Goal: Information Seeking & Learning: Learn about a topic

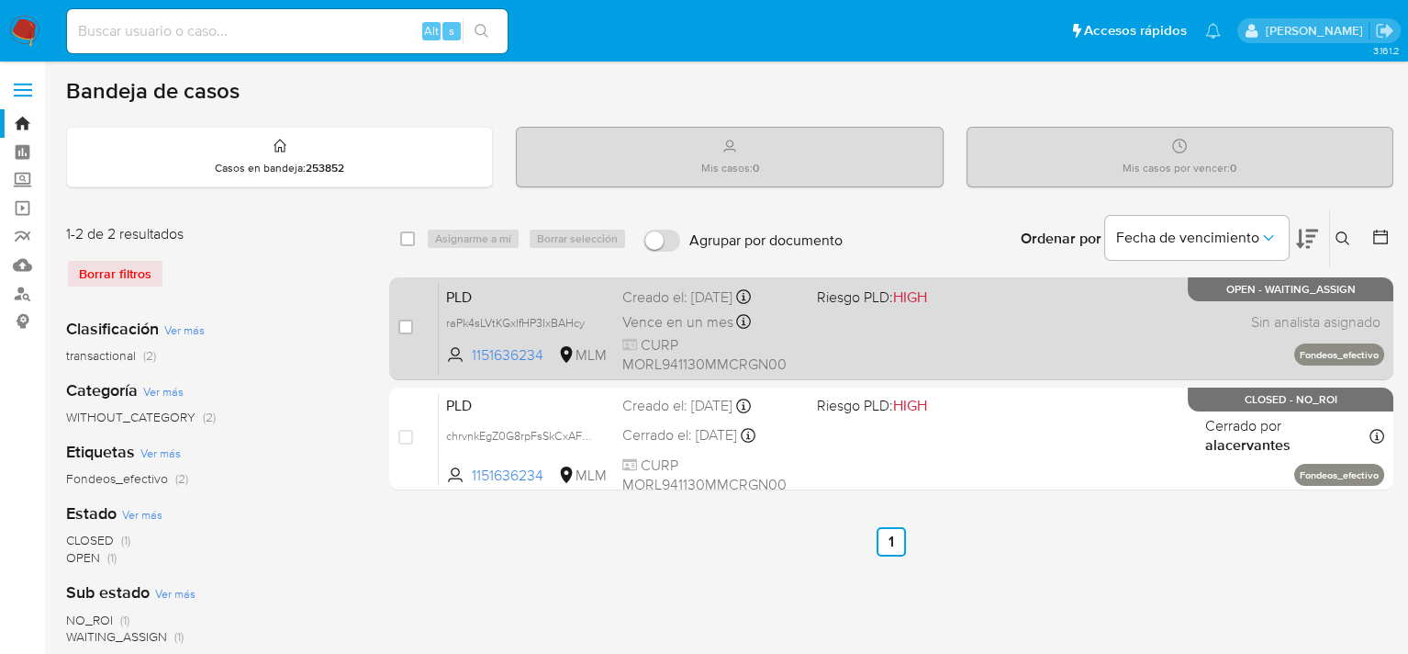
click at [866, 332] on div "PLD raPk4sLVtKGxlfHP3IxBAHcy 1151636234 MLM Riesgo PLD: HIGH Creado el: 12/09/2…" at bounding box center [912, 328] width 946 height 93
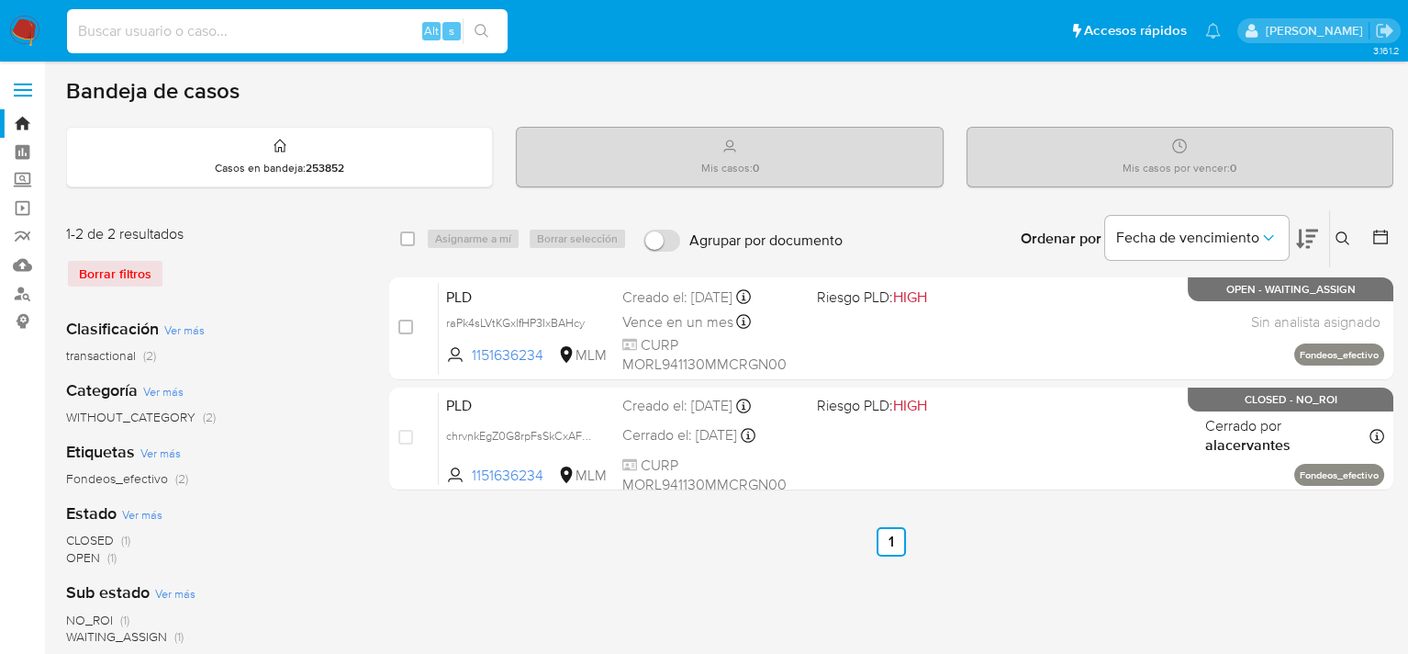
click at [343, 33] on input at bounding box center [287, 31] width 441 height 24
paste input "1151636234"
type input "1151636234"
click at [1349, 236] on icon at bounding box center [1343, 238] width 15 height 15
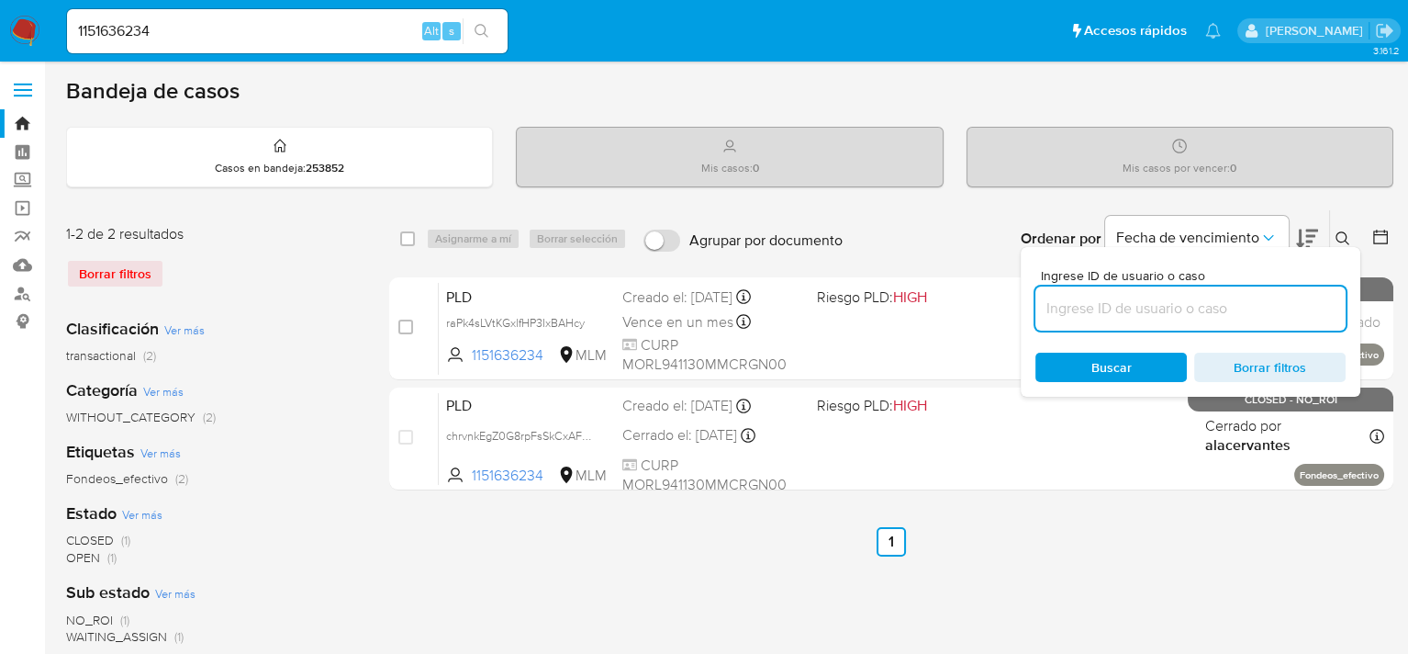
click at [1191, 304] on input at bounding box center [1191, 309] width 310 height 24
type input "1151636234"
click at [1124, 353] on span "Buscar" at bounding box center [1112, 367] width 40 height 29
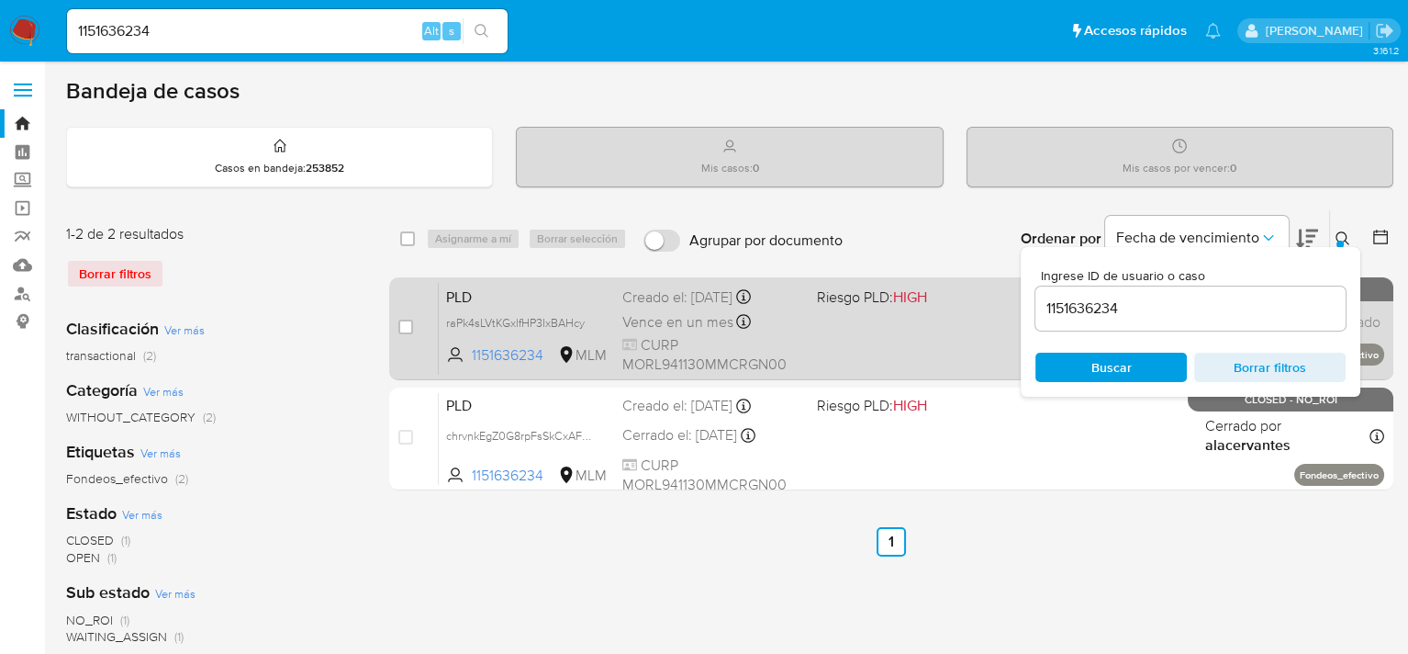
click at [862, 330] on div "PLD raPk4sLVtKGxlfHP3IxBAHcy 1151636234 MLM Riesgo PLD: HIGH Creado el: 12/09/2…" at bounding box center [912, 328] width 946 height 93
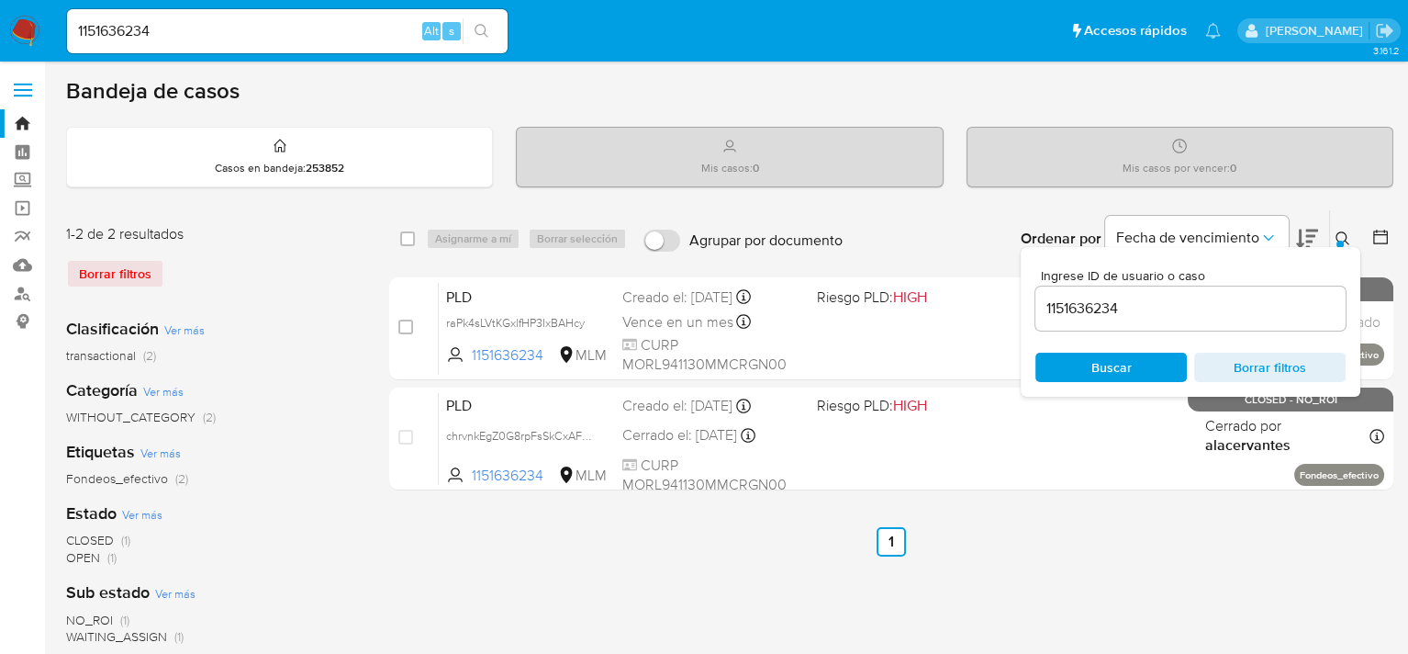
click at [1089, 608] on div "select-all-cases-checkbox Asignarme a mí Borrar selección Agrupar por documento…" at bounding box center [891, 612] width 1004 height 806
click at [1338, 241] on div at bounding box center [1340, 244] width 7 height 7
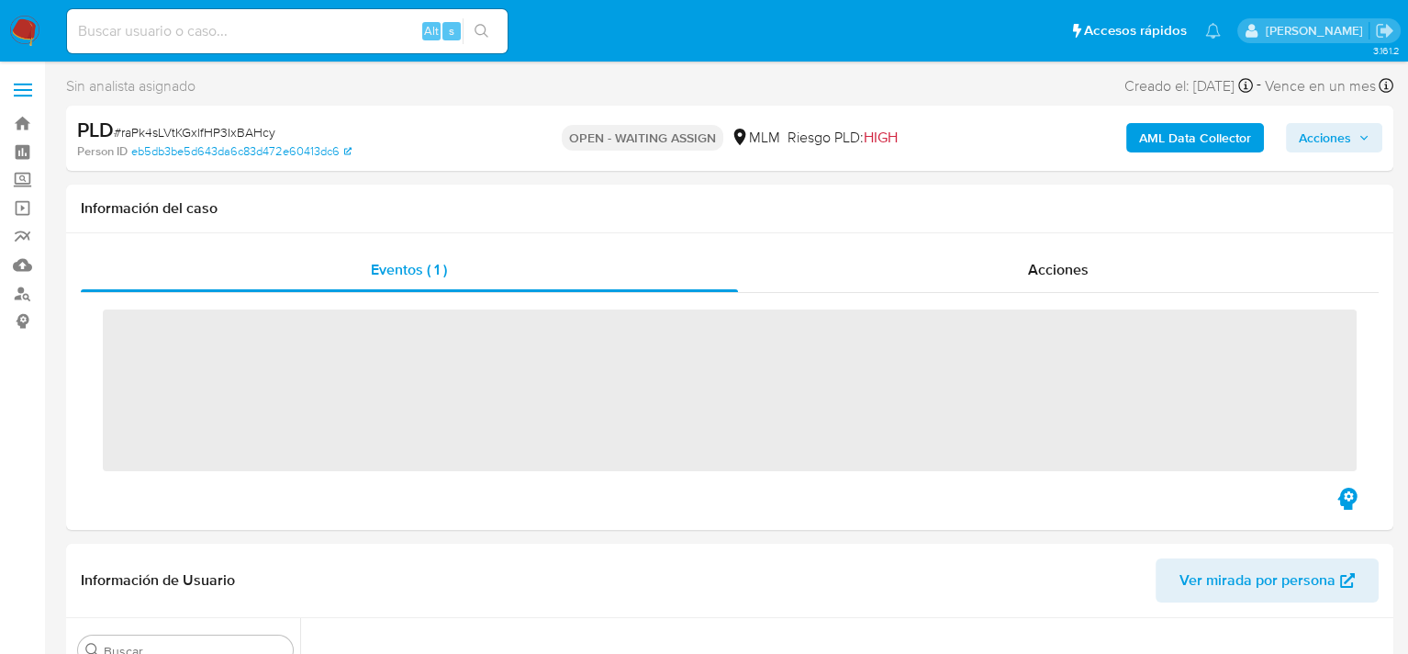
scroll to position [864, 0]
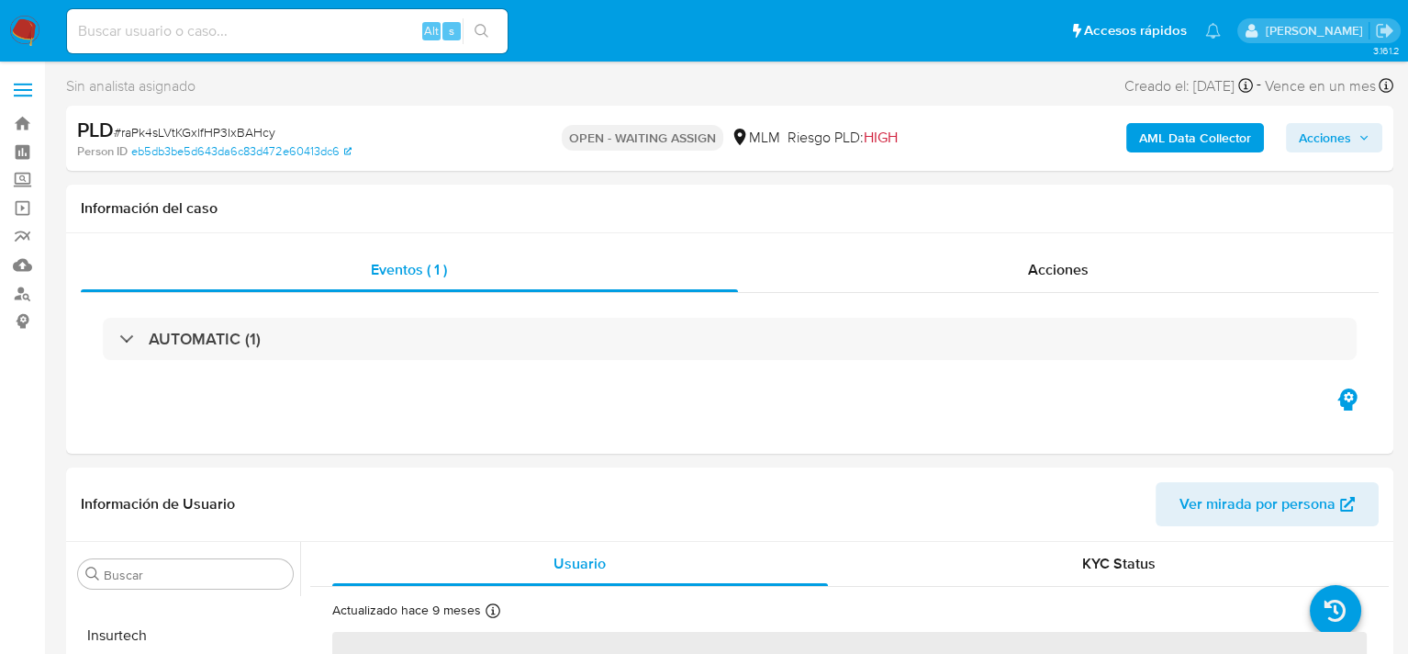
select select "10"
click at [17, 33] on img at bounding box center [24, 31] width 31 height 31
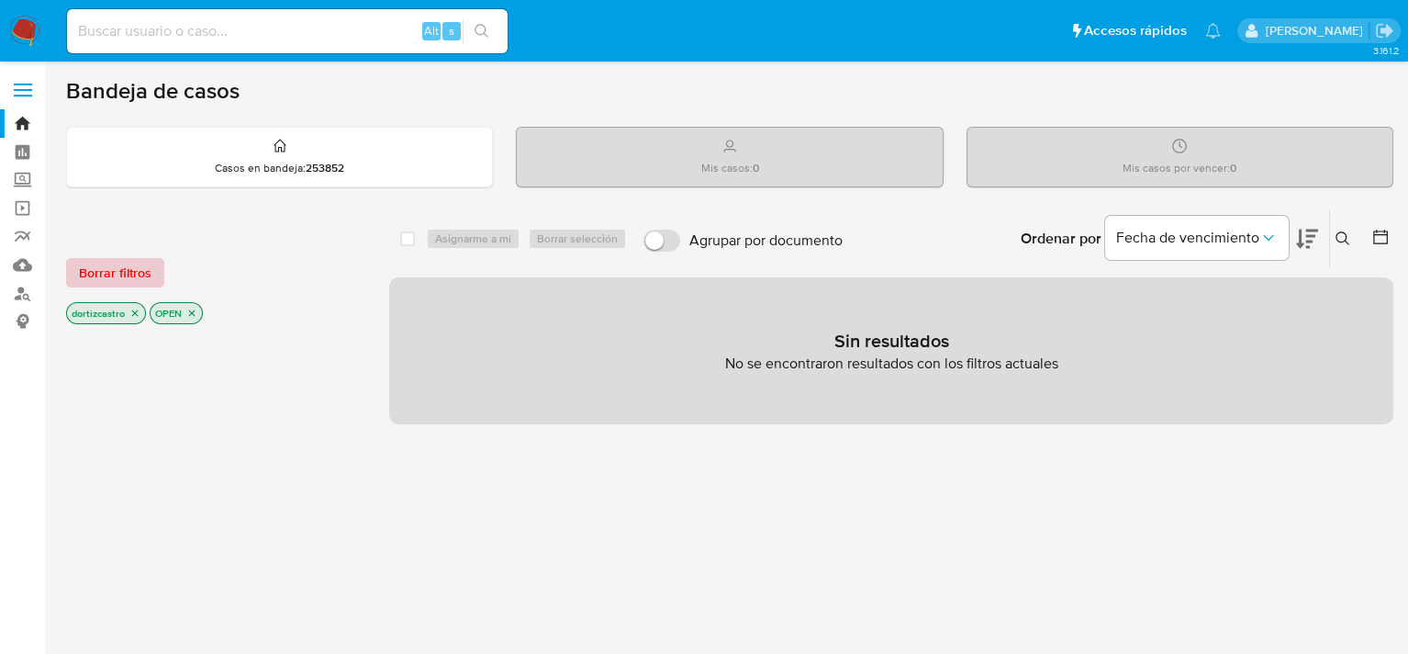
click at [122, 269] on span "Borrar filtros" at bounding box center [115, 273] width 73 height 26
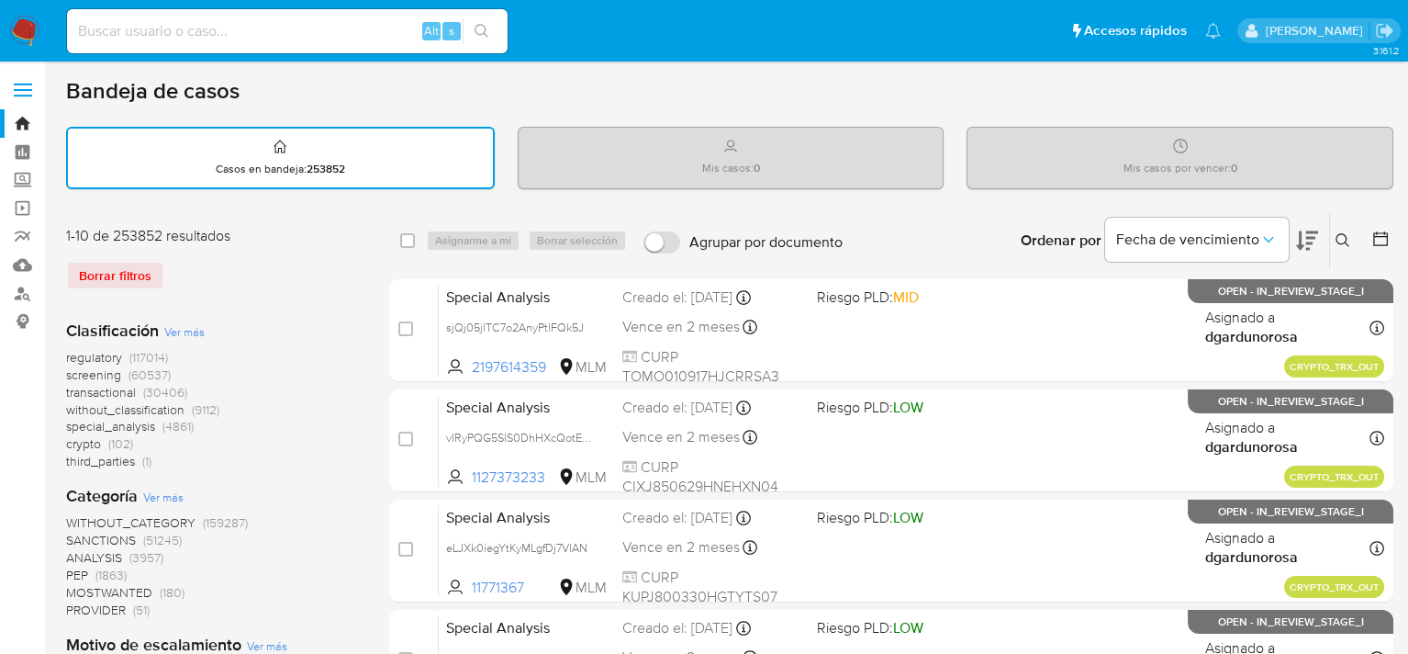
click at [1344, 241] on icon at bounding box center [1343, 240] width 14 height 14
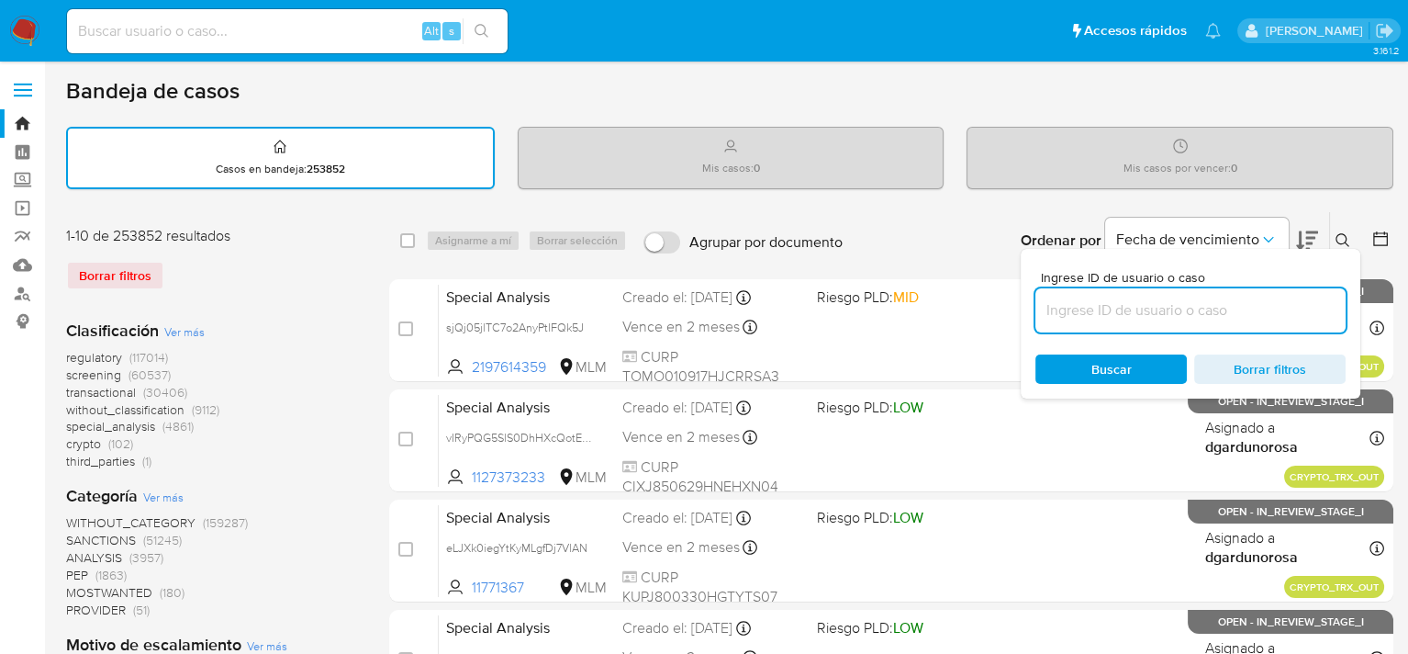
click at [1171, 306] on input at bounding box center [1191, 310] width 310 height 24
type input "165221753"
click at [1090, 364] on div "Buscar Borrar filtros" at bounding box center [1191, 368] width 310 height 29
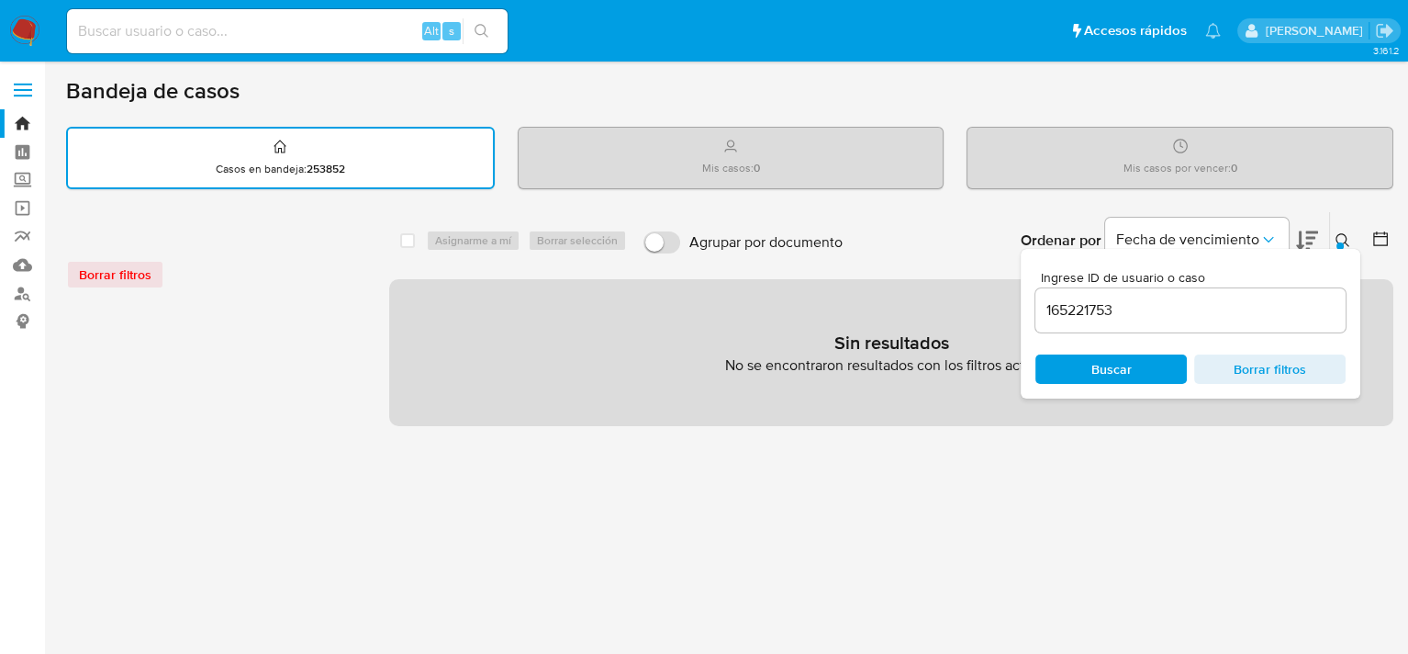
click at [873, 461] on div "select-all-cases-checkbox Asignarme a mí Borrar selección Agrupar por documento…" at bounding box center [891, 613] width 1004 height 805
click at [1349, 233] on icon at bounding box center [1343, 240] width 15 height 15
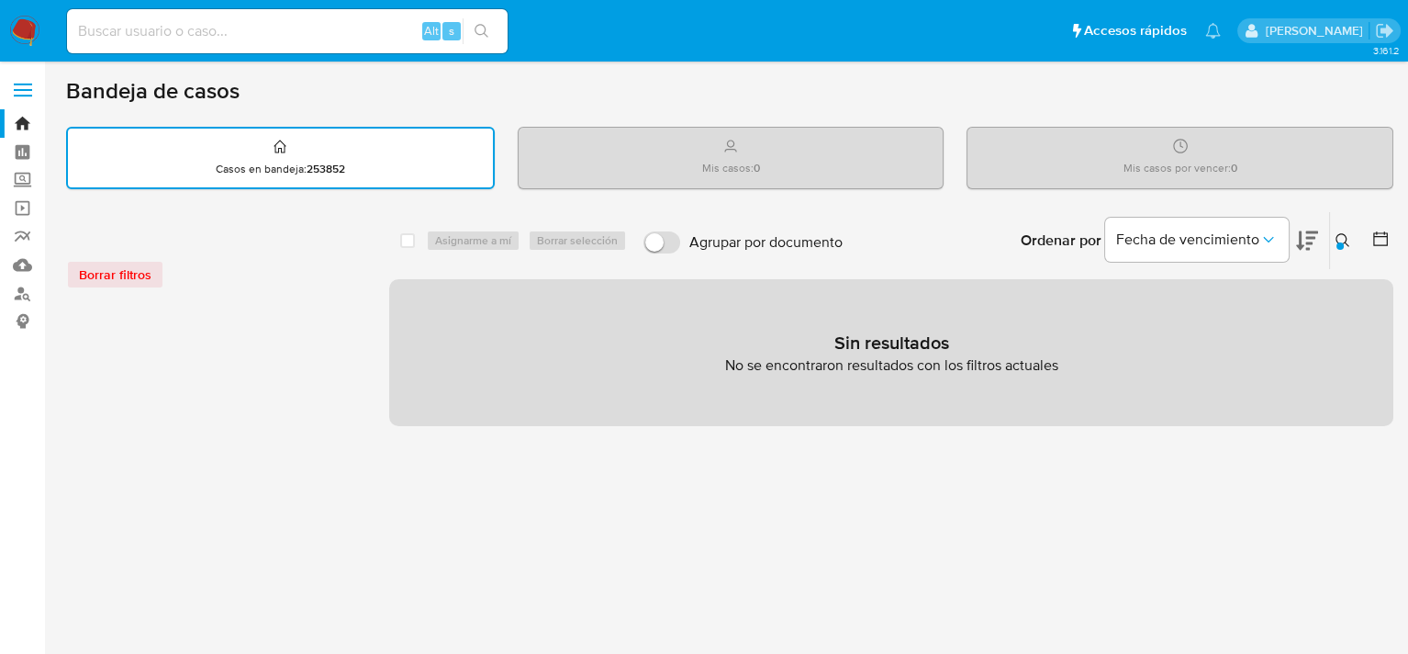
drag, startPoint x: 834, startPoint y: 348, endPoint x: 901, endPoint y: 357, distance: 67.6
click at [901, 357] on div "Sin resultados No se encontraron resultados con los filtros actuales" at bounding box center [891, 352] width 1004 height 147
click at [893, 465] on div "select-all-cases-checkbox Asignarme a mí Borrar selección Agrupar por documento…" at bounding box center [891, 613] width 1004 height 805
click at [287, 41] on input at bounding box center [287, 31] width 441 height 24
paste input "165221753"
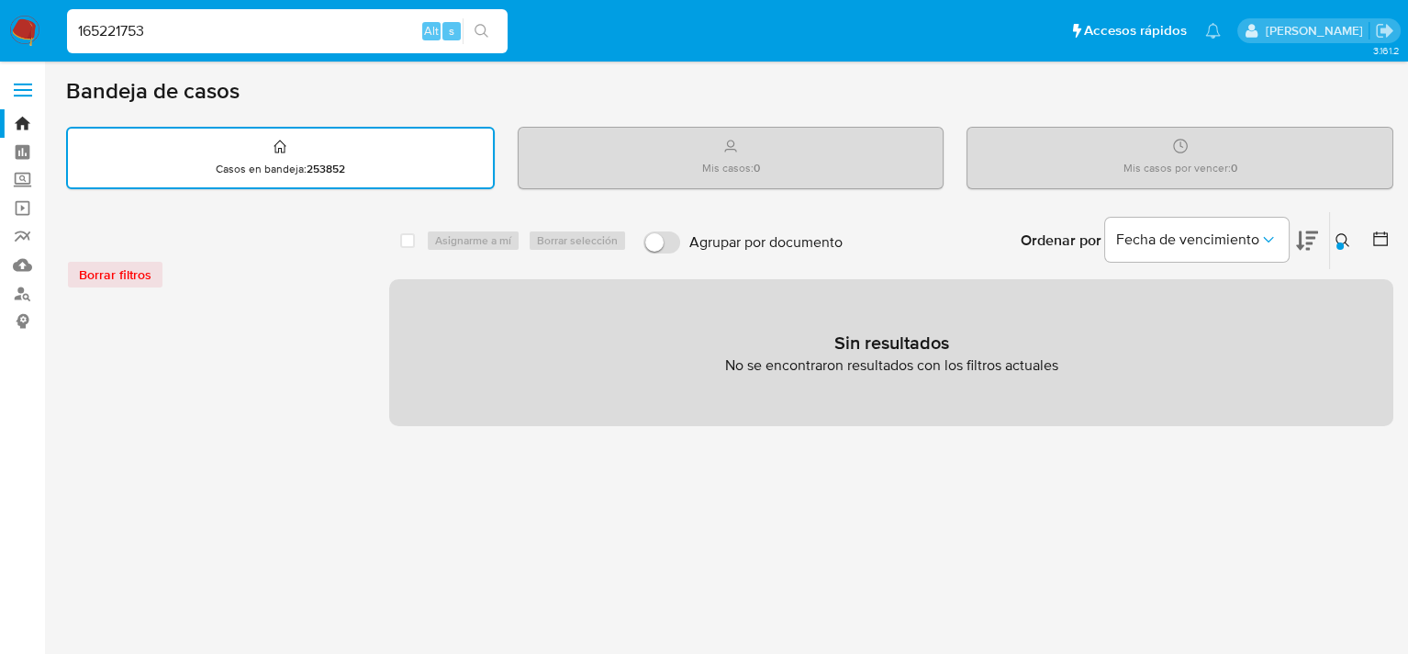
type input "165221753"
click at [486, 31] on icon "search-icon" at bounding box center [482, 31] width 15 height 15
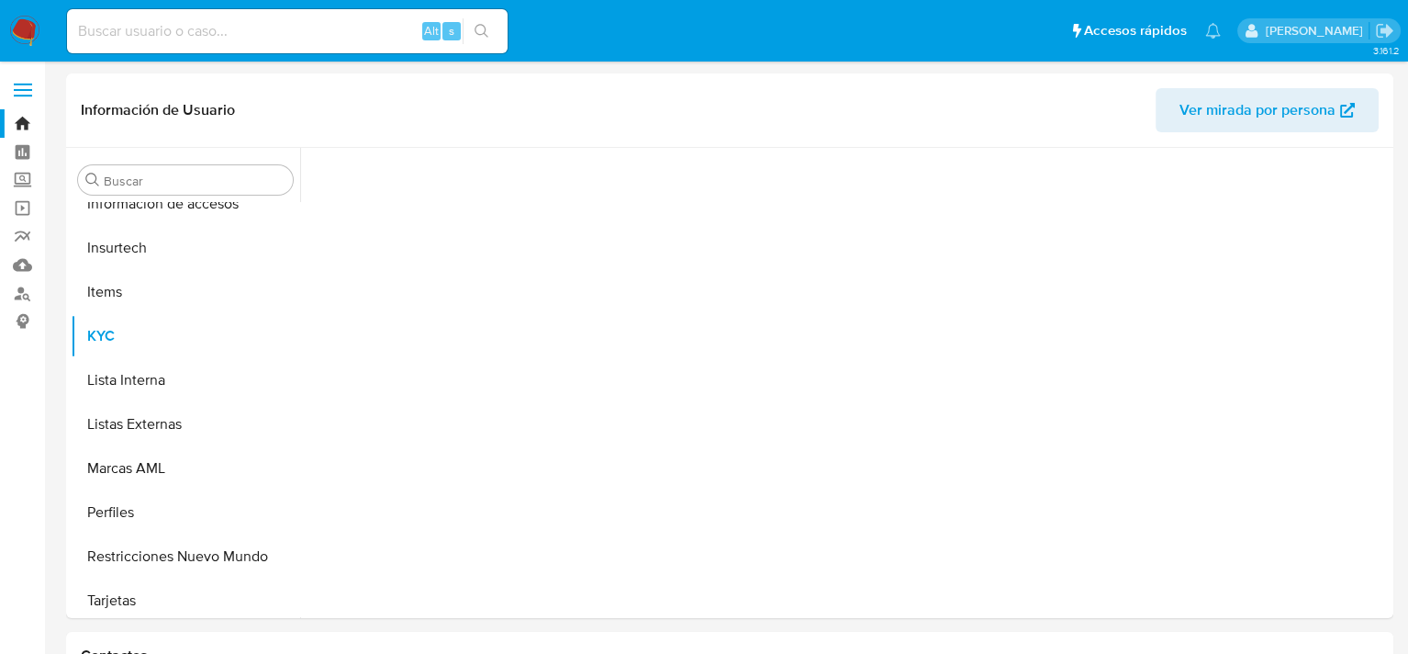
scroll to position [864, 0]
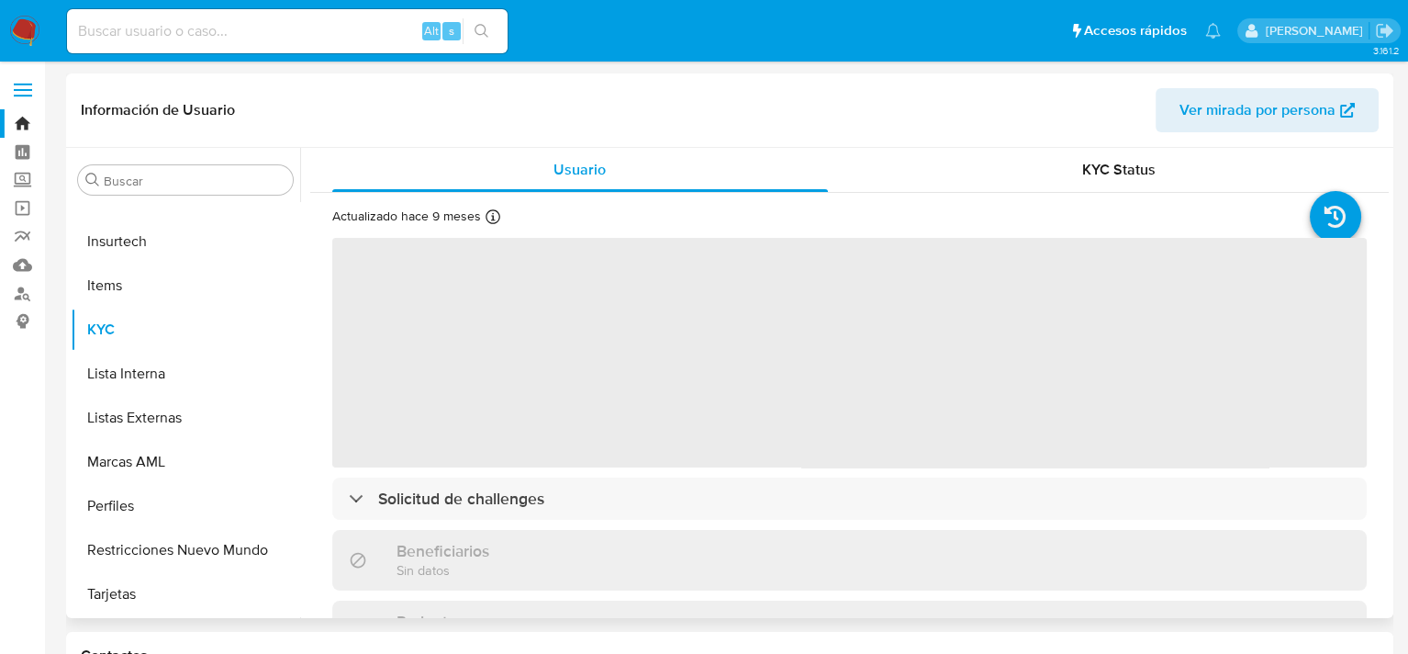
select select "10"
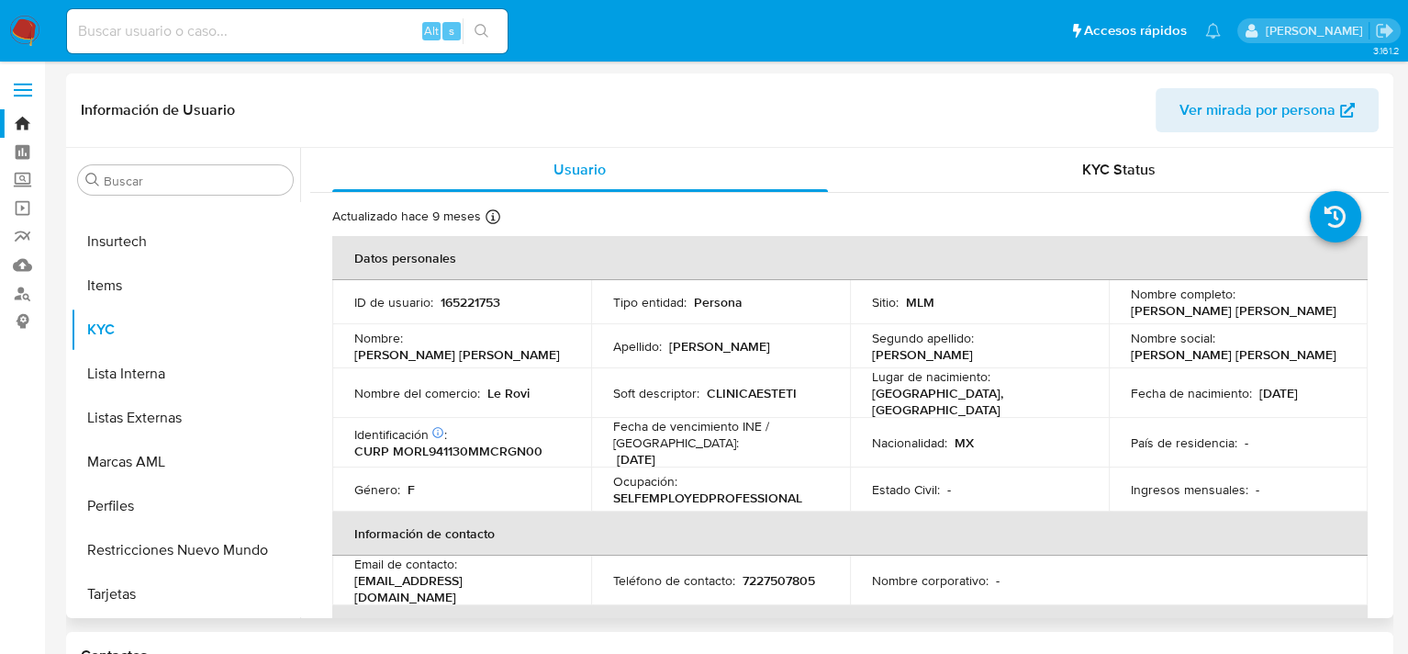
drag, startPoint x: 1115, startPoint y: 312, endPoint x: 1229, endPoint y: 320, distance: 114.1
click at [1229, 320] on td "Nombre completo : Linda Franceli Morales Rogel" at bounding box center [1238, 302] width 259 height 44
click at [28, 265] on link "Mulan" at bounding box center [109, 265] width 218 height 28
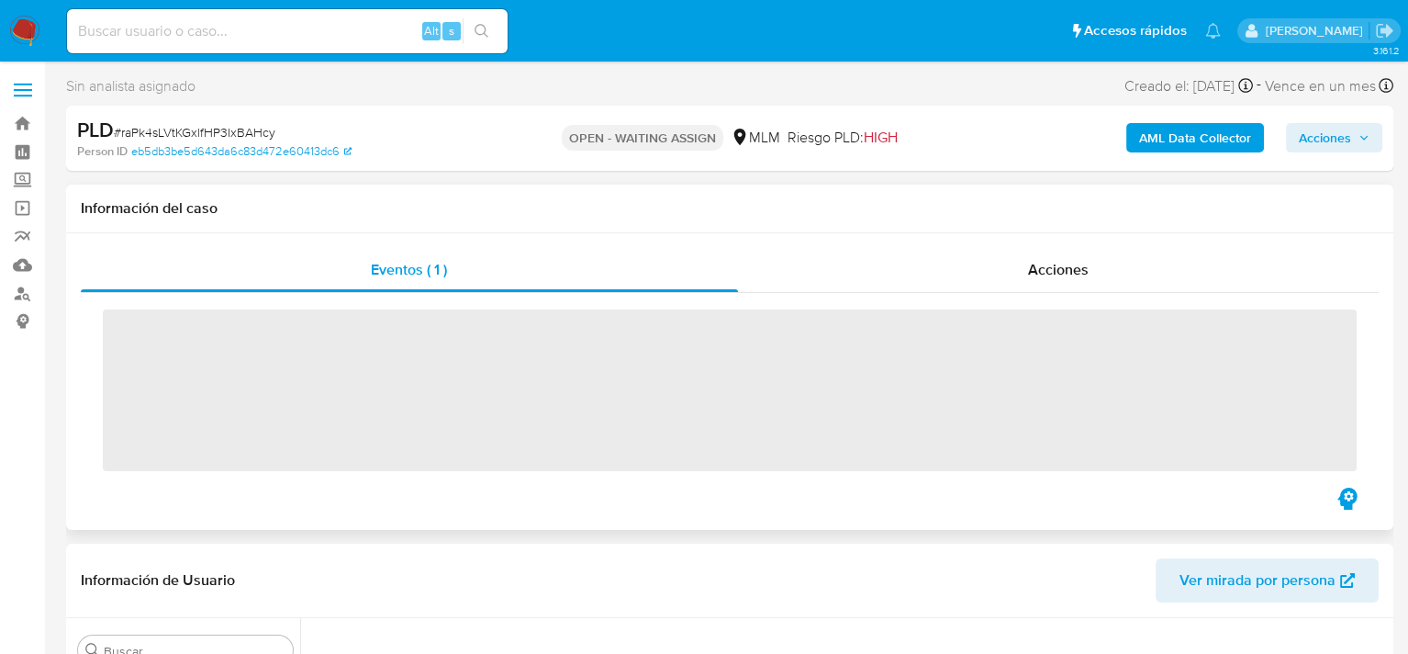
scroll to position [864, 0]
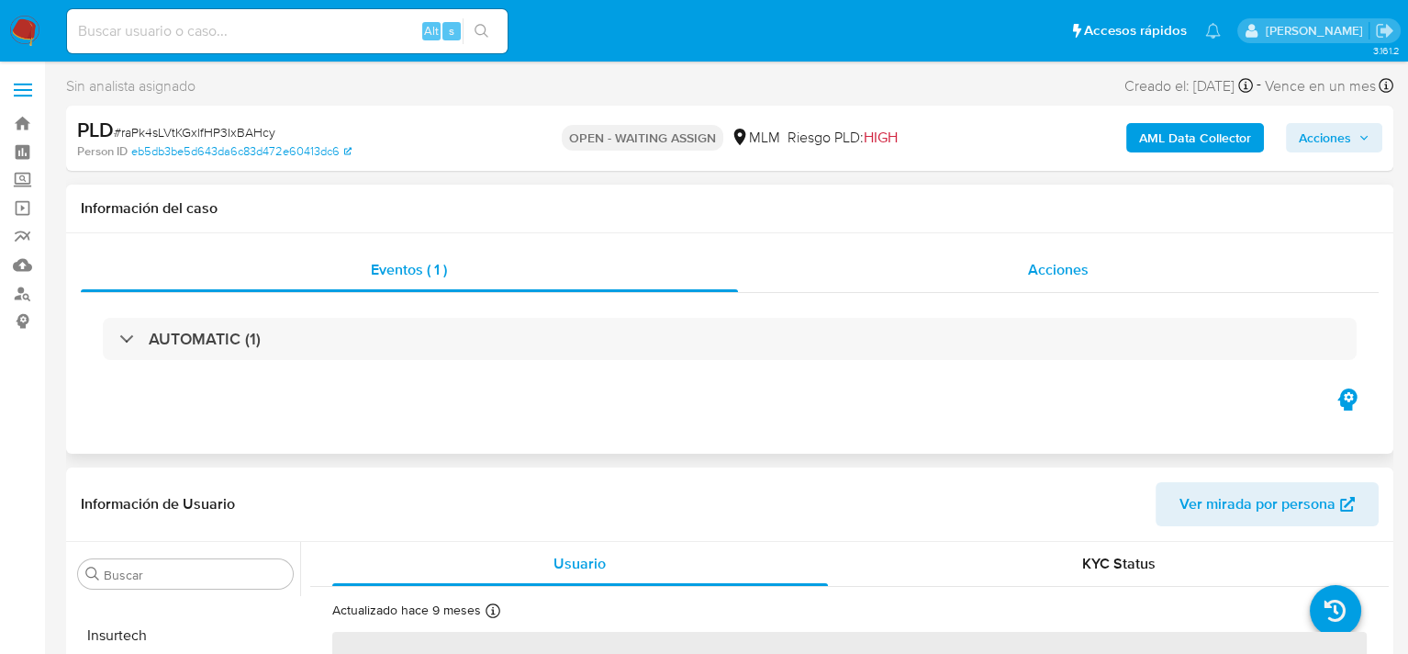
select select "10"
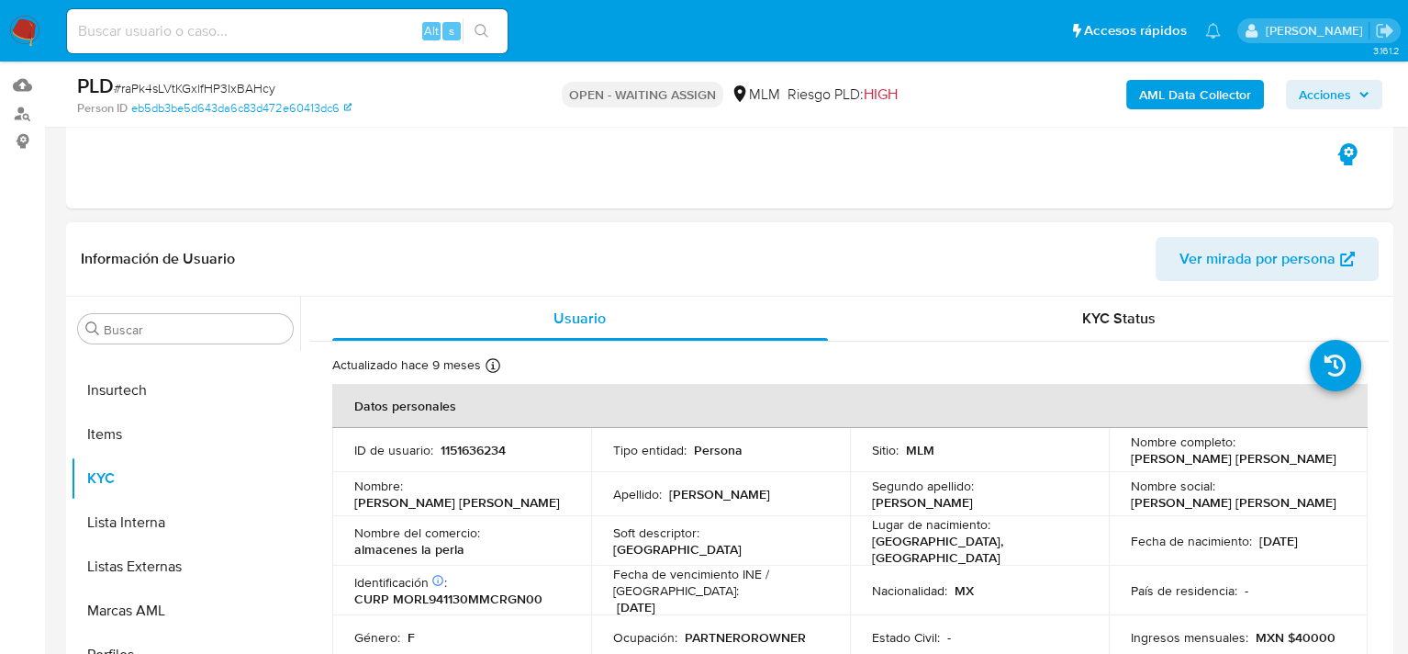
scroll to position [0, 0]
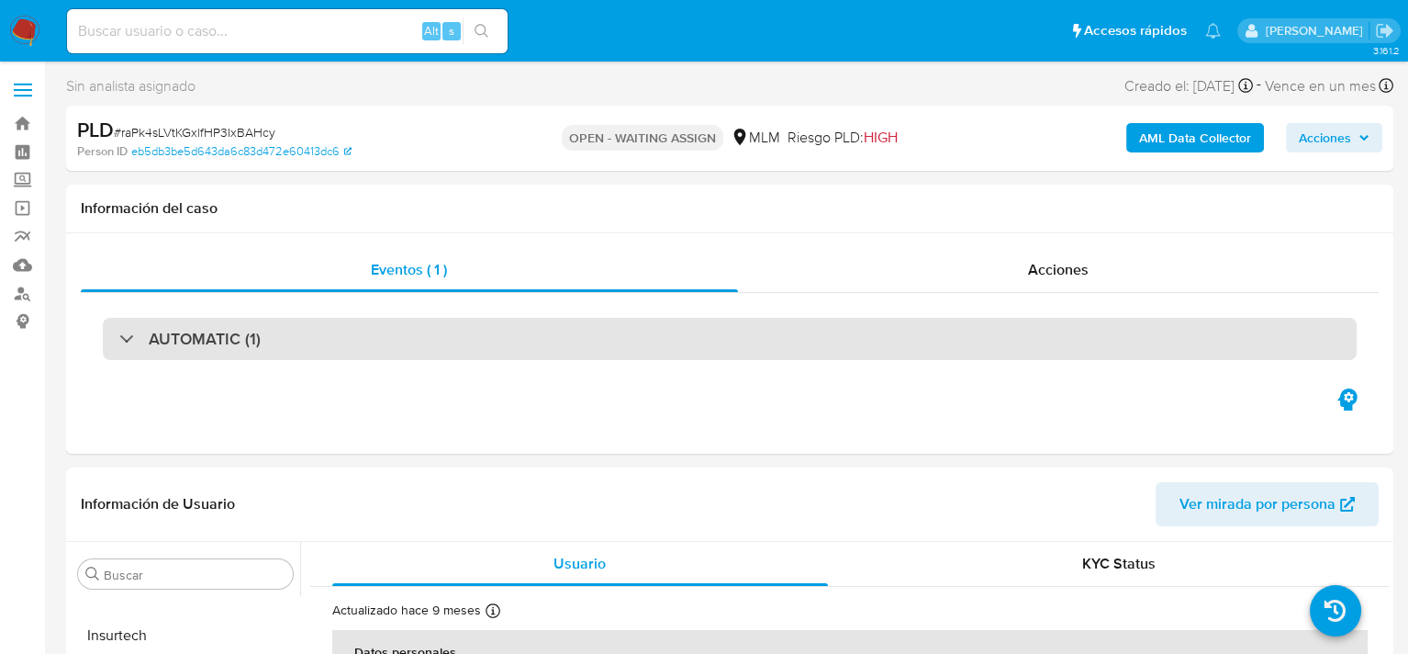
click at [942, 326] on div "AUTOMATIC (1)" at bounding box center [730, 339] width 1254 height 42
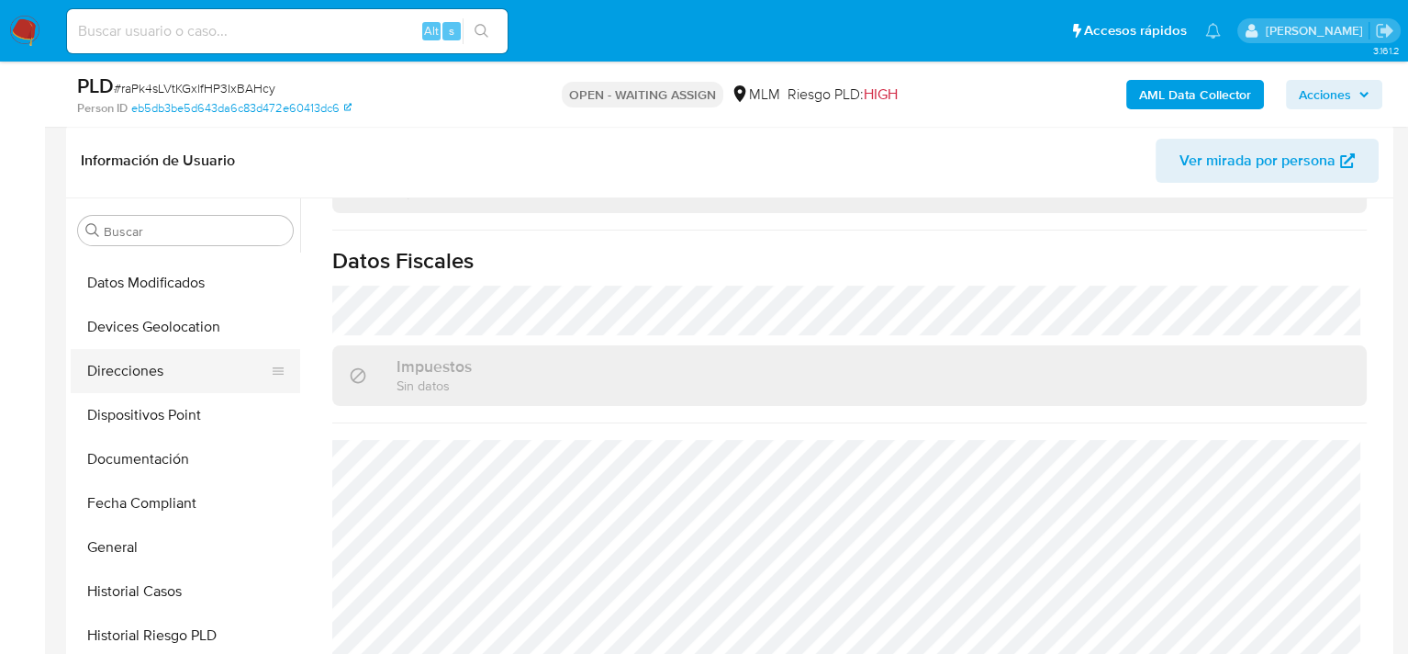
scroll to position [313, 0]
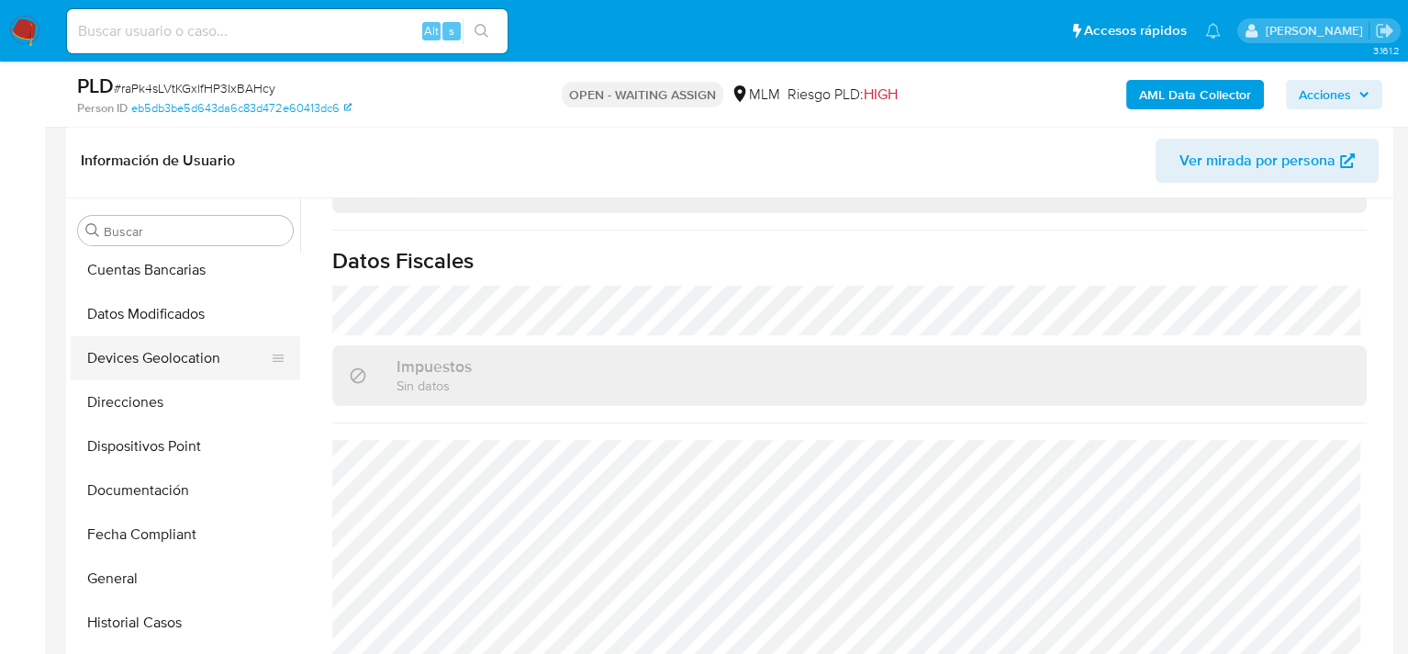
click at [180, 355] on button "Devices Geolocation" at bounding box center [178, 358] width 215 height 44
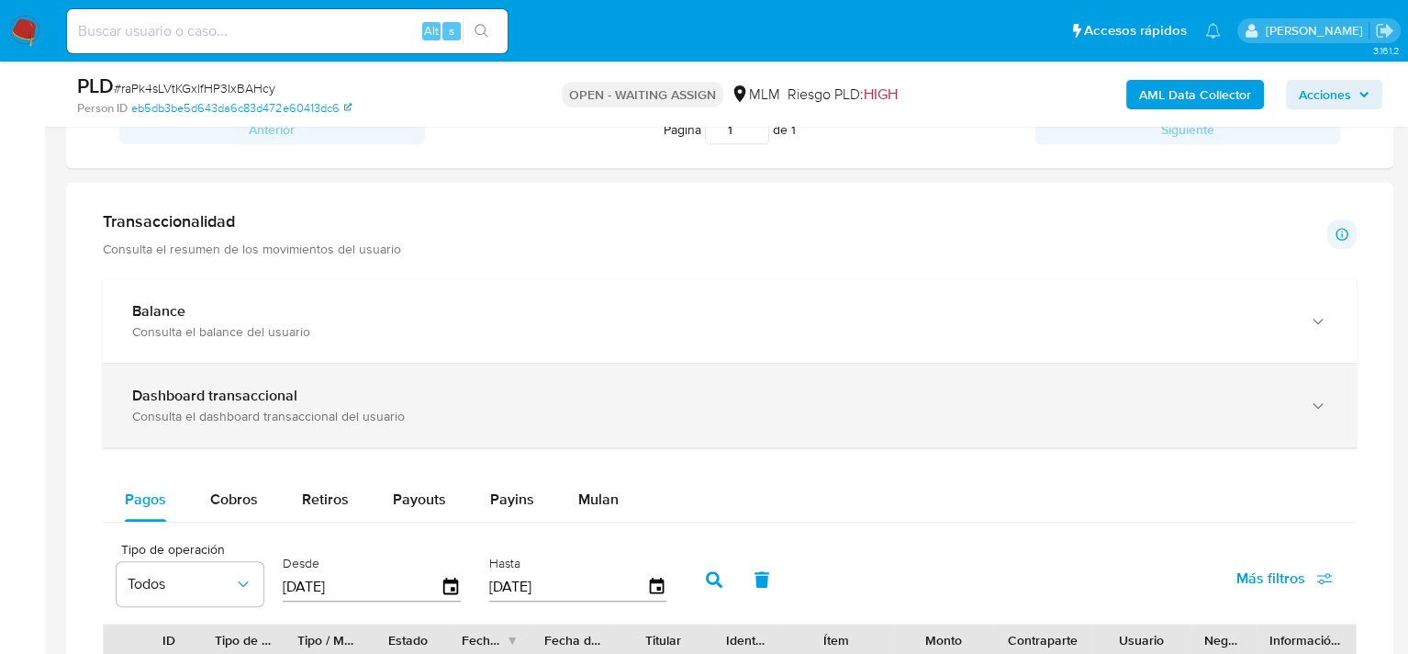
scroll to position [1469, 0]
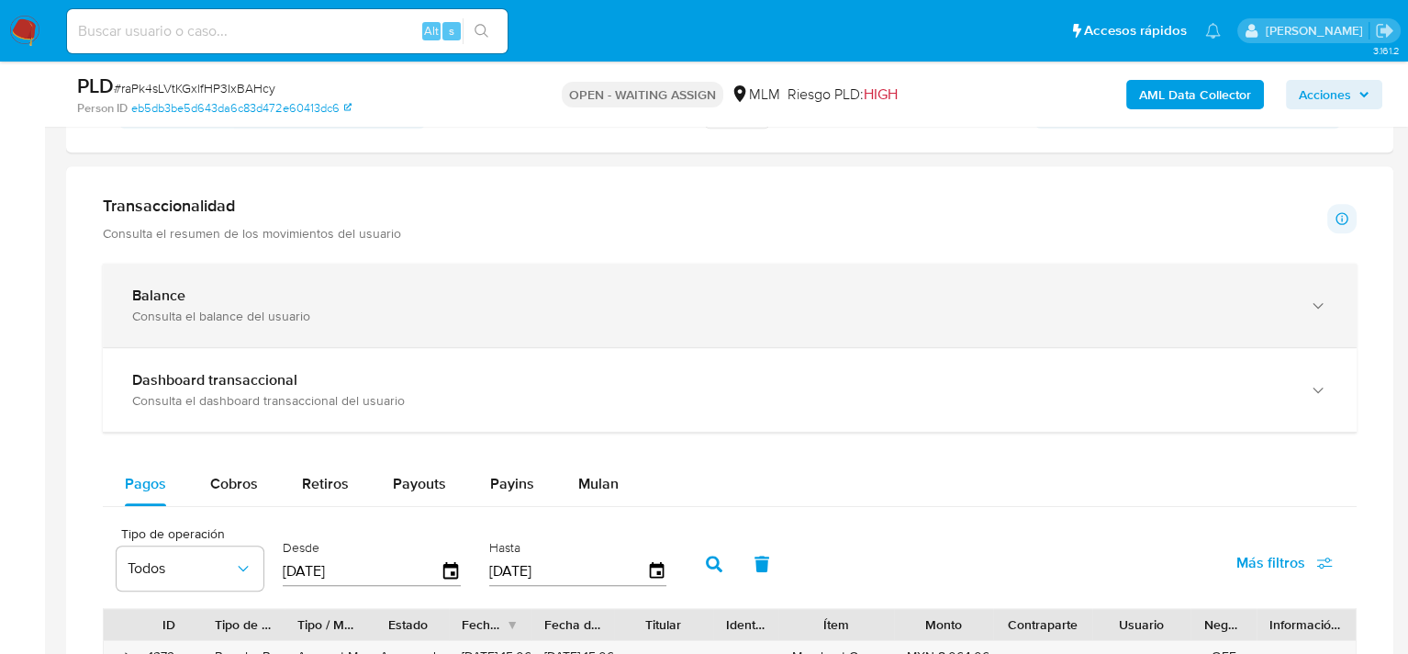
click at [264, 314] on div "Consulta el balance del usuario" at bounding box center [711, 316] width 1159 height 17
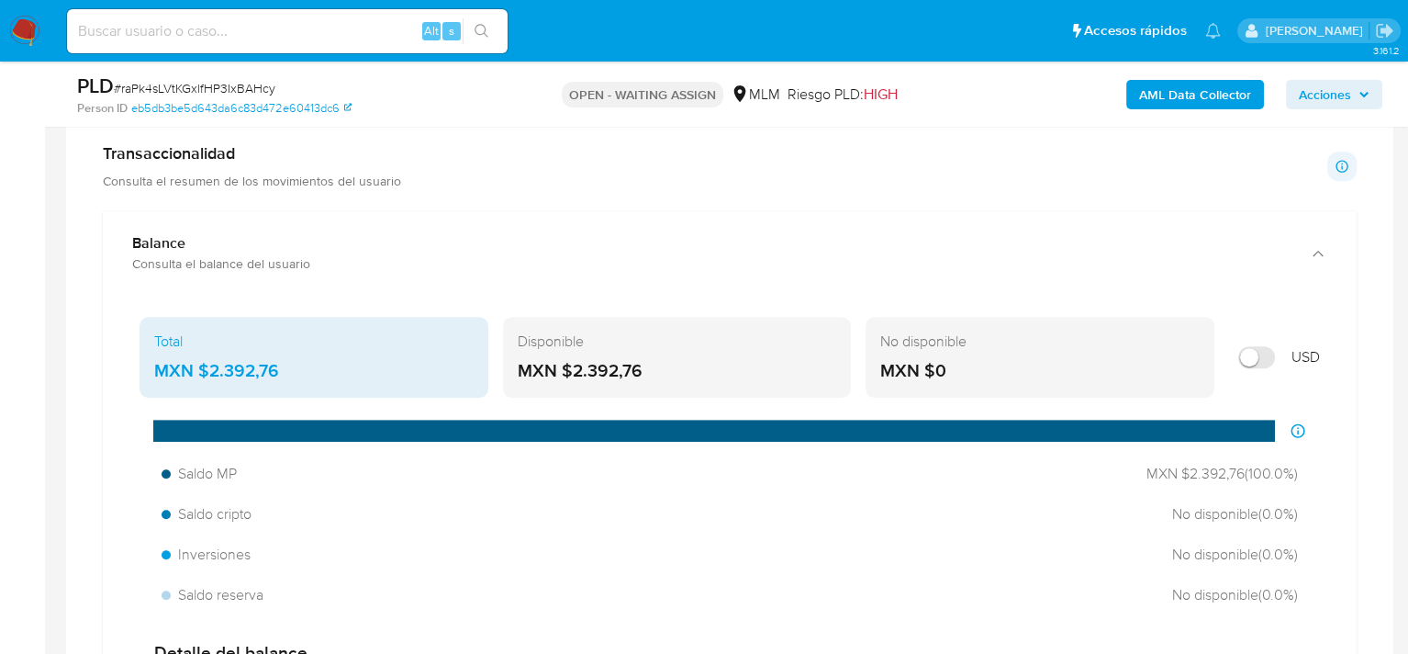
scroll to position [1561, 0]
